Goal: Information Seeking & Learning: Learn about a topic

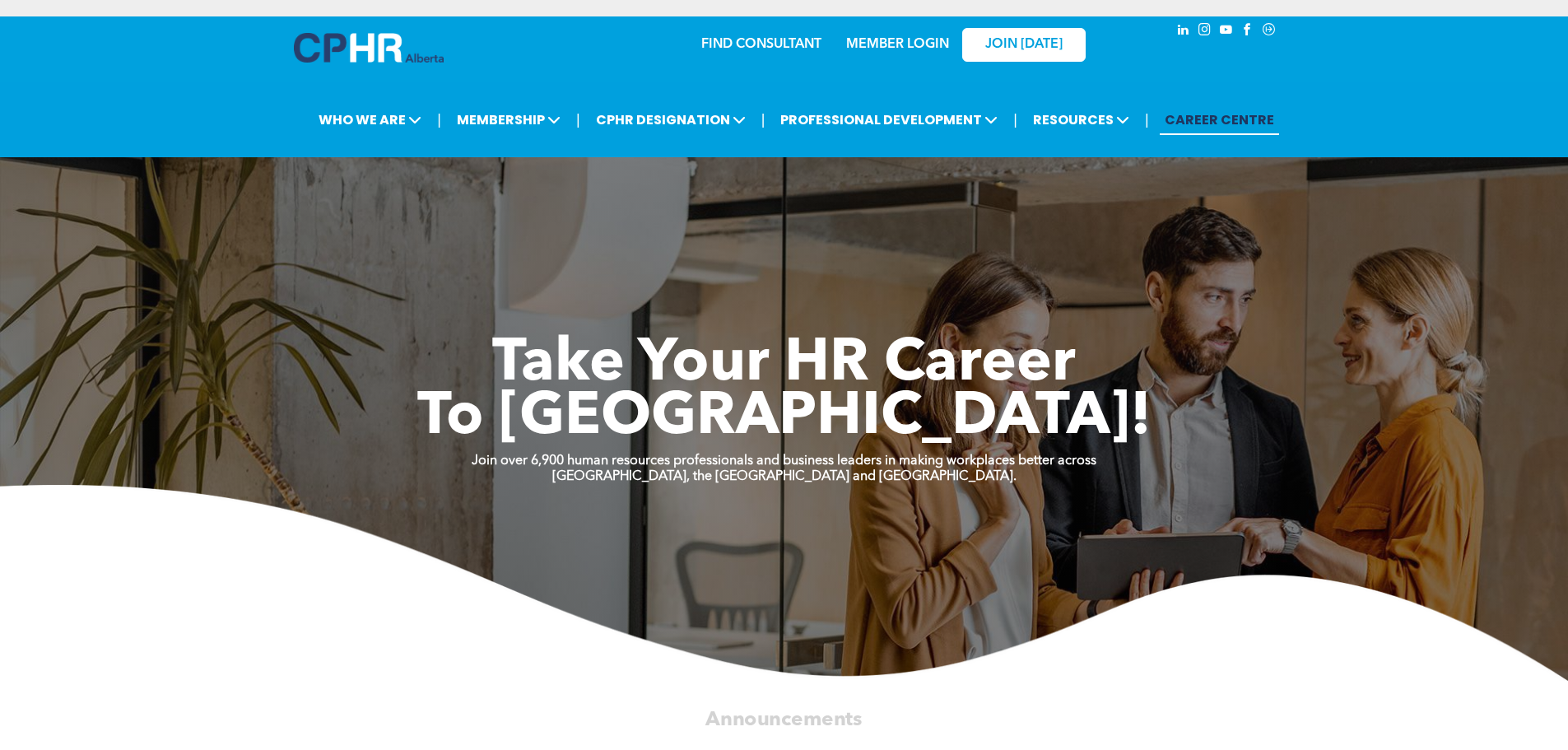
click at [863, 44] on link "MEMBER LOGIN" at bounding box center [897, 44] width 103 height 13
click at [914, 49] on link "MEMBER LOGIN" at bounding box center [897, 44] width 103 height 13
click at [899, 39] on link "MEMBER LOGIN" at bounding box center [897, 44] width 103 height 13
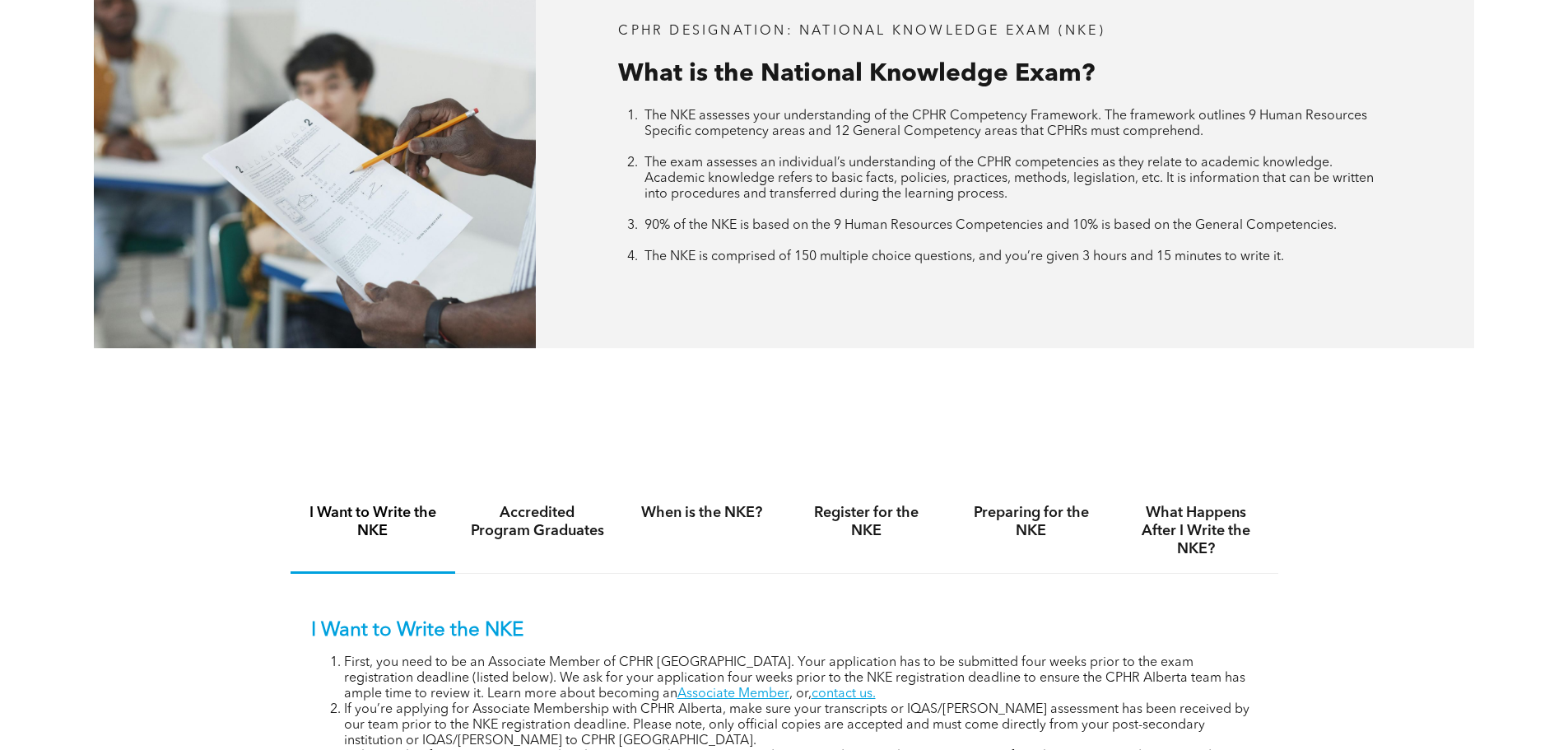
scroll to position [905, 0]
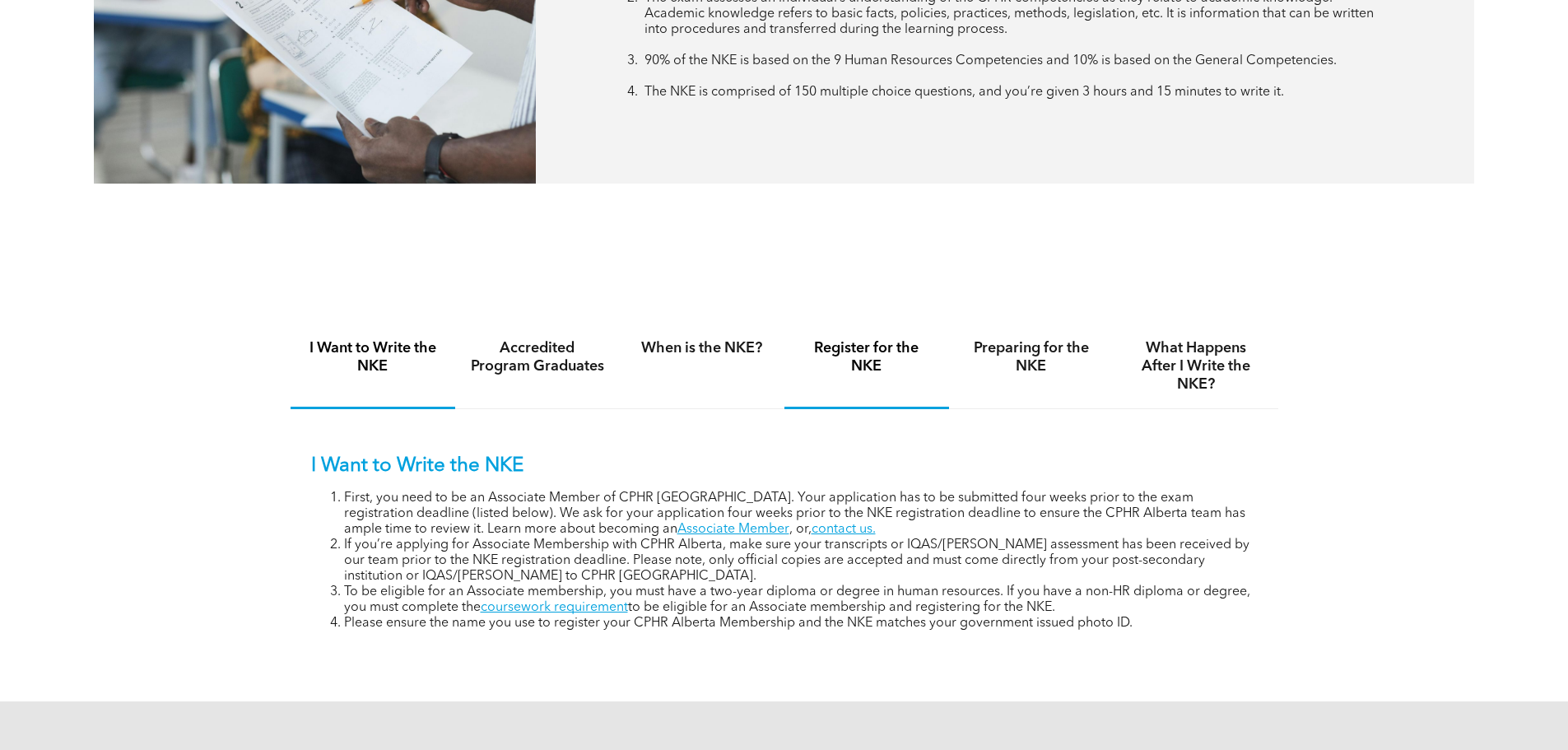
click at [862, 362] on h4 "Register for the NKE" at bounding box center [866, 357] width 135 height 36
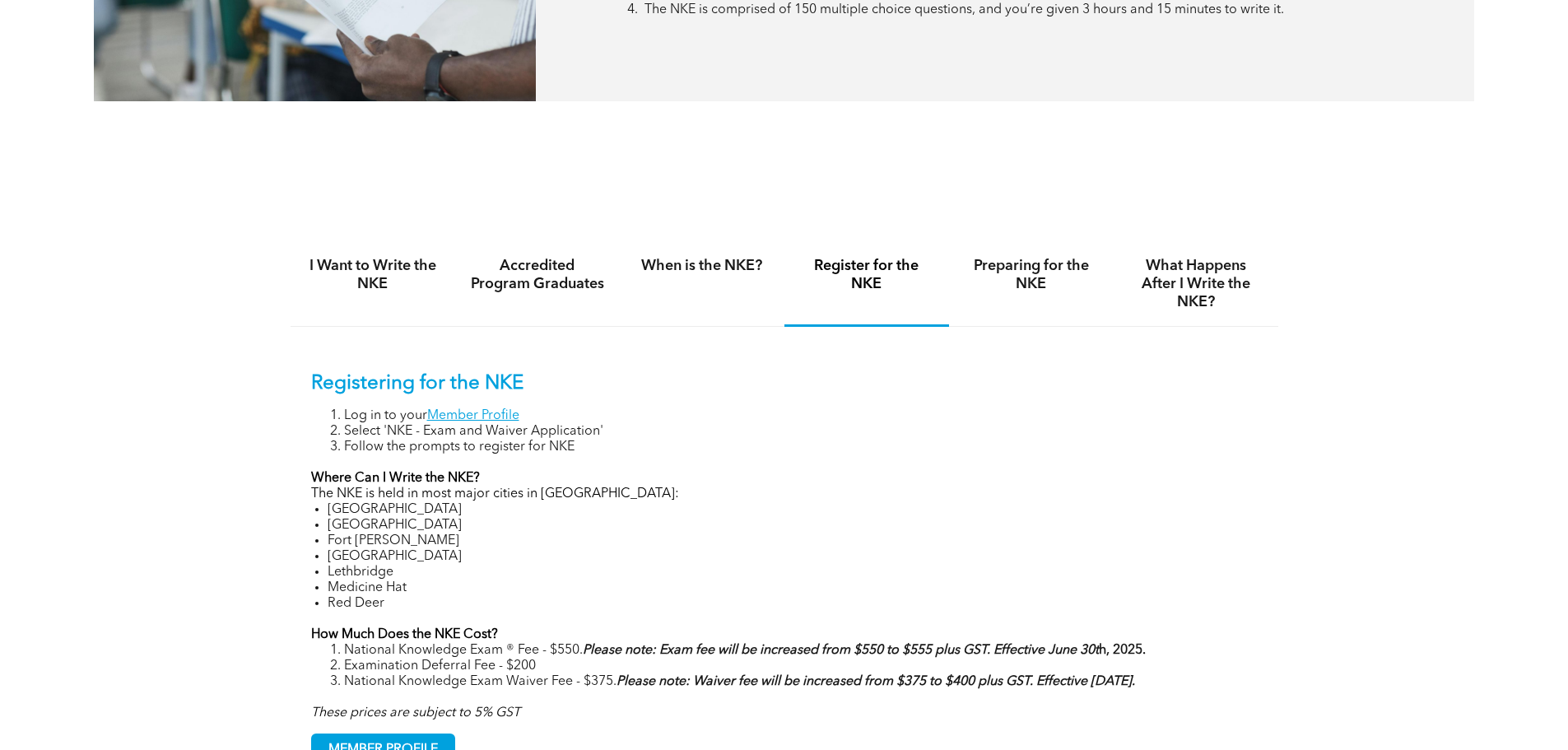
scroll to position [1070, 0]
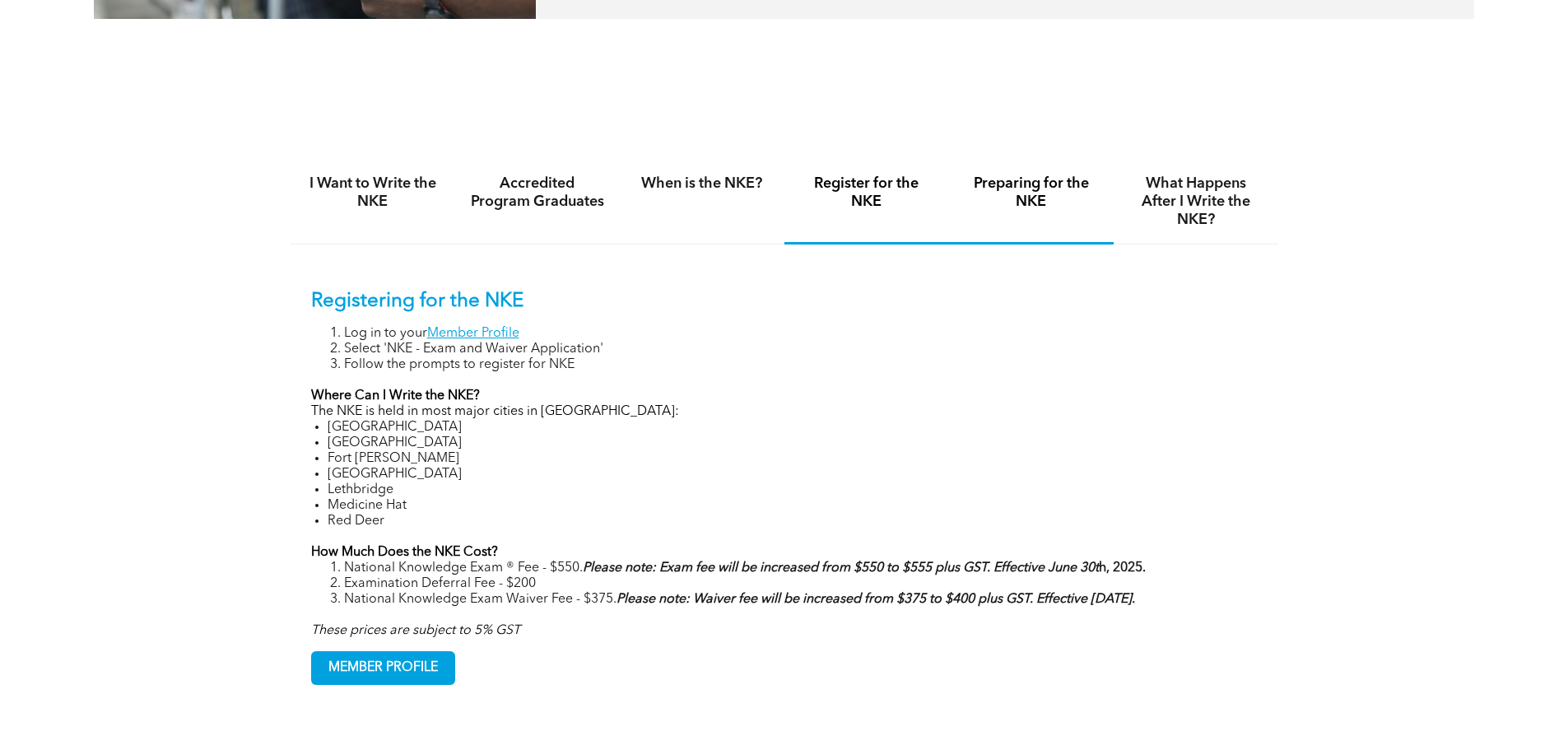
click at [1026, 195] on h4 "Preparing for the NKE" at bounding box center [1031, 193] width 135 height 36
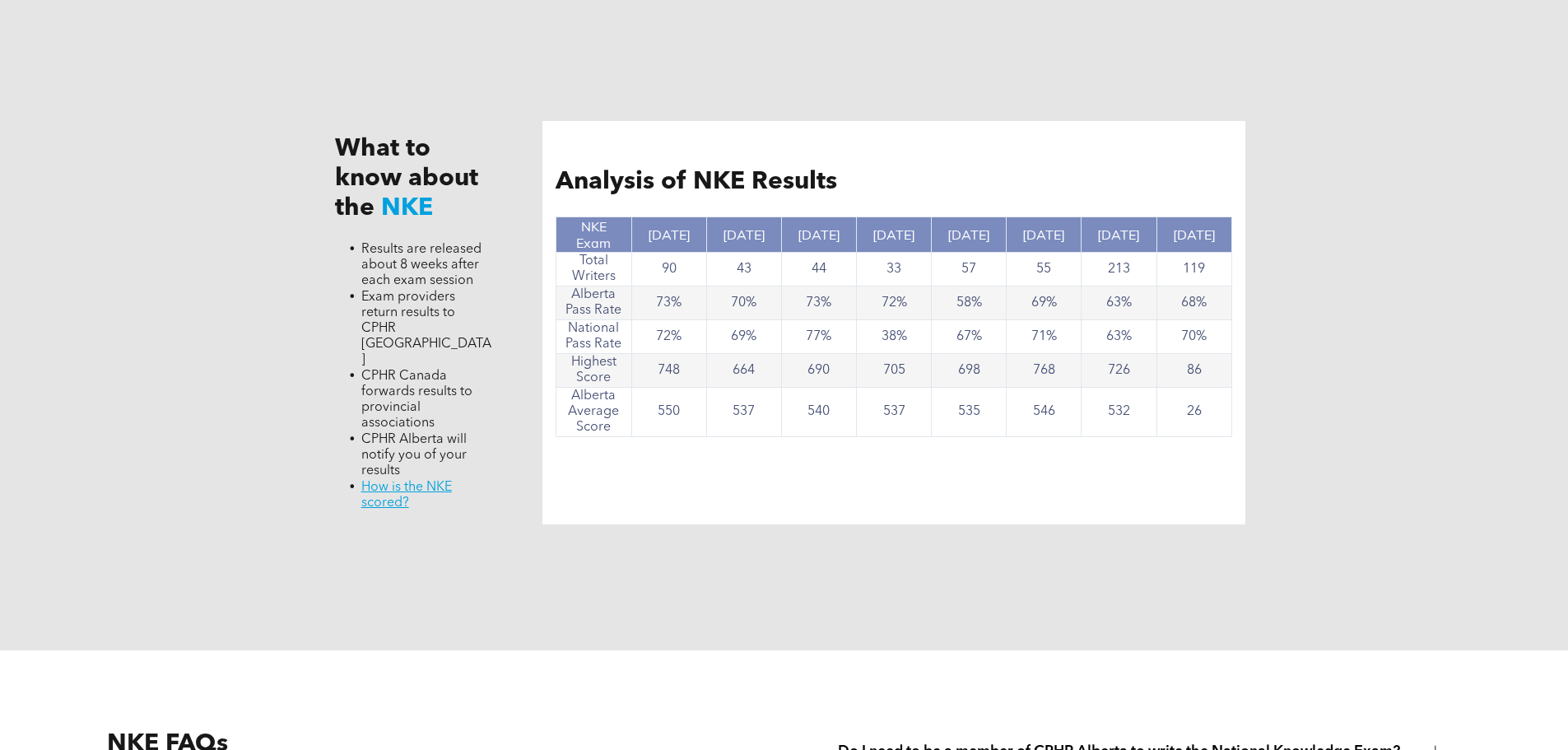
scroll to position [1976, 0]
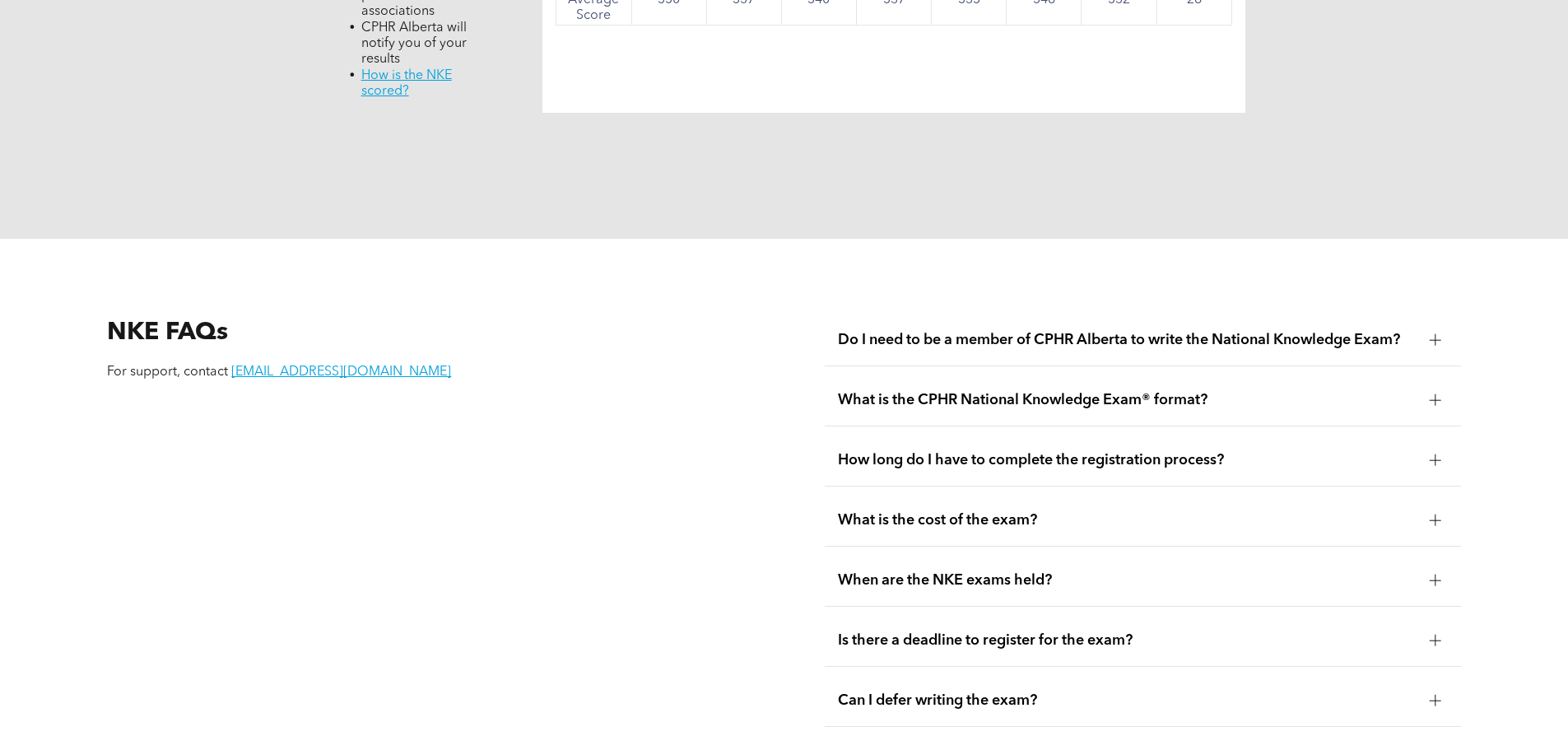
click at [1135, 571] on span "When are the NKE exams held?" at bounding box center [1127, 580] width 579 height 18
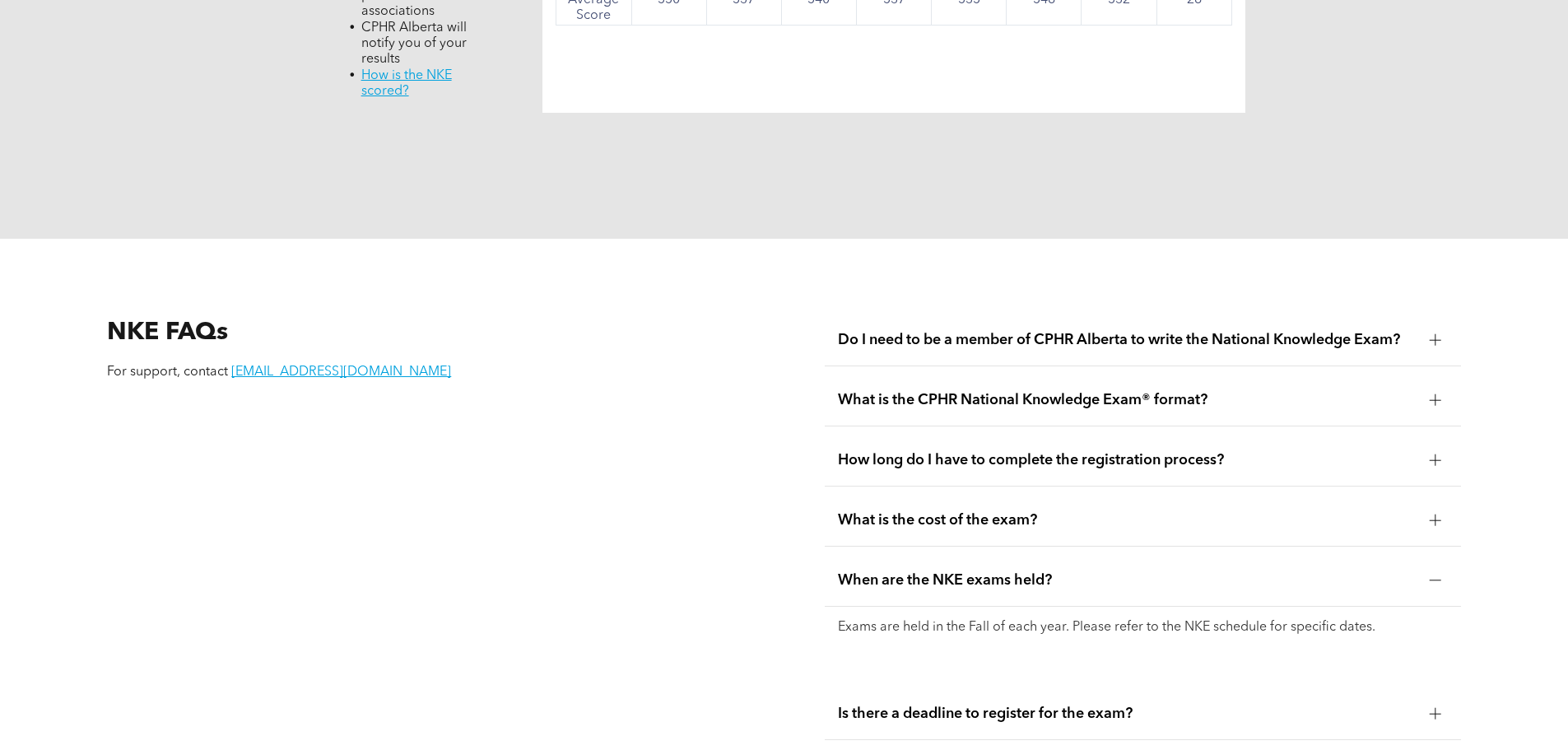
click at [1091, 571] on span "When are the NKE exams held?" at bounding box center [1127, 580] width 579 height 18
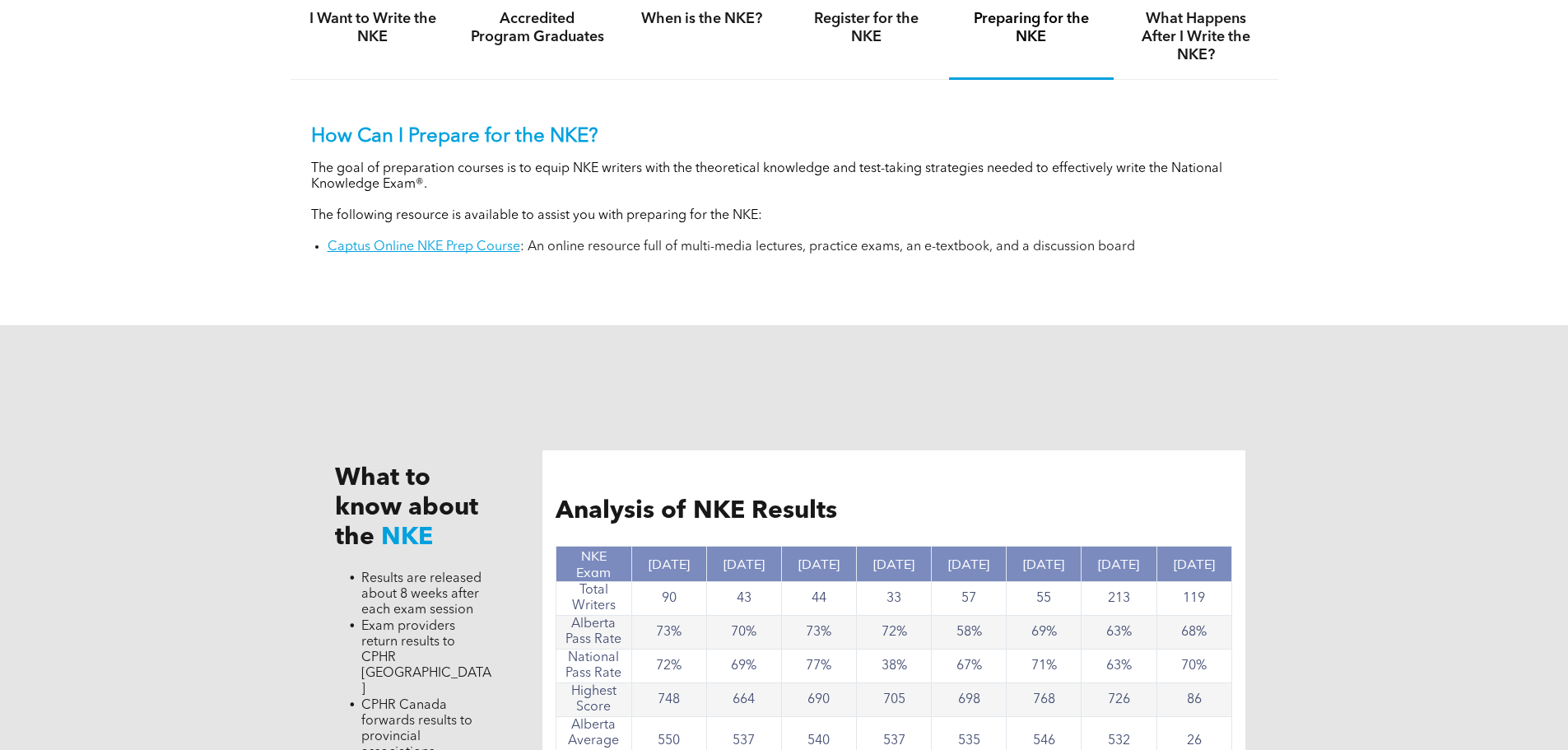
scroll to position [1070, 0]
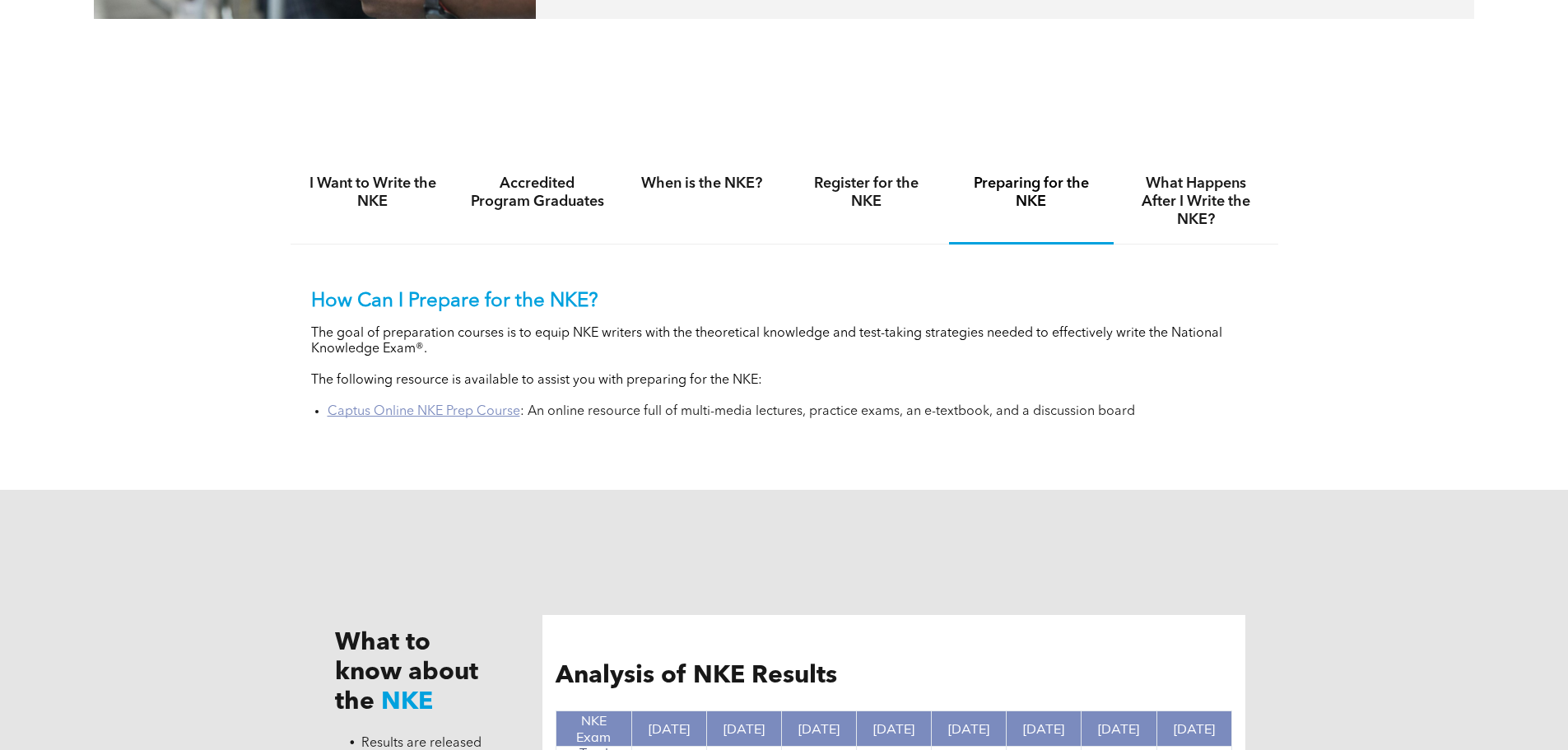
click at [417, 408] on link "Captus Online NKE Prep Course" at bounding box center [424, 411] width 193 height 13
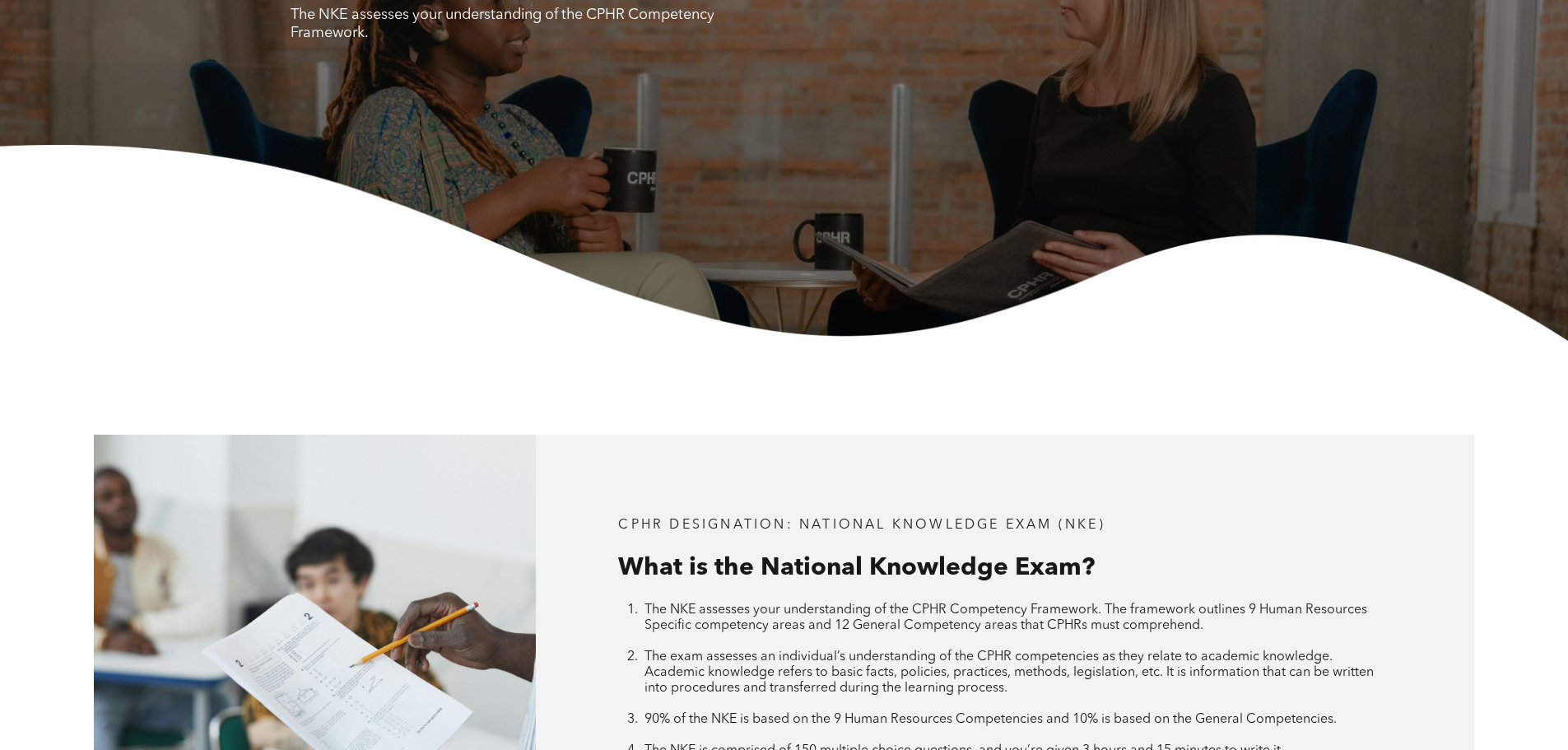
scroll to position [0, 0]
